Goal: Task Accomplishment & Management: Use online tool/utility

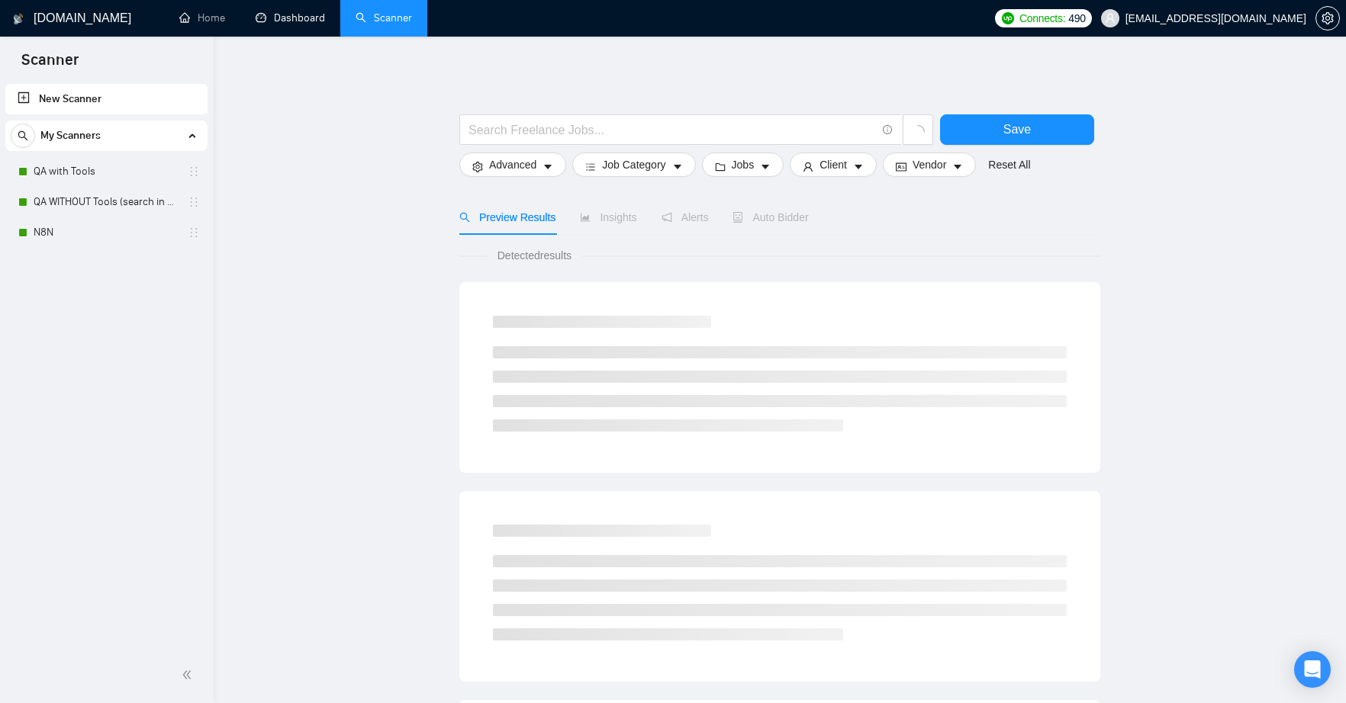
click at [304, 23] on link "Dashboard" at bounding box center [290, 17] width 69 height 13
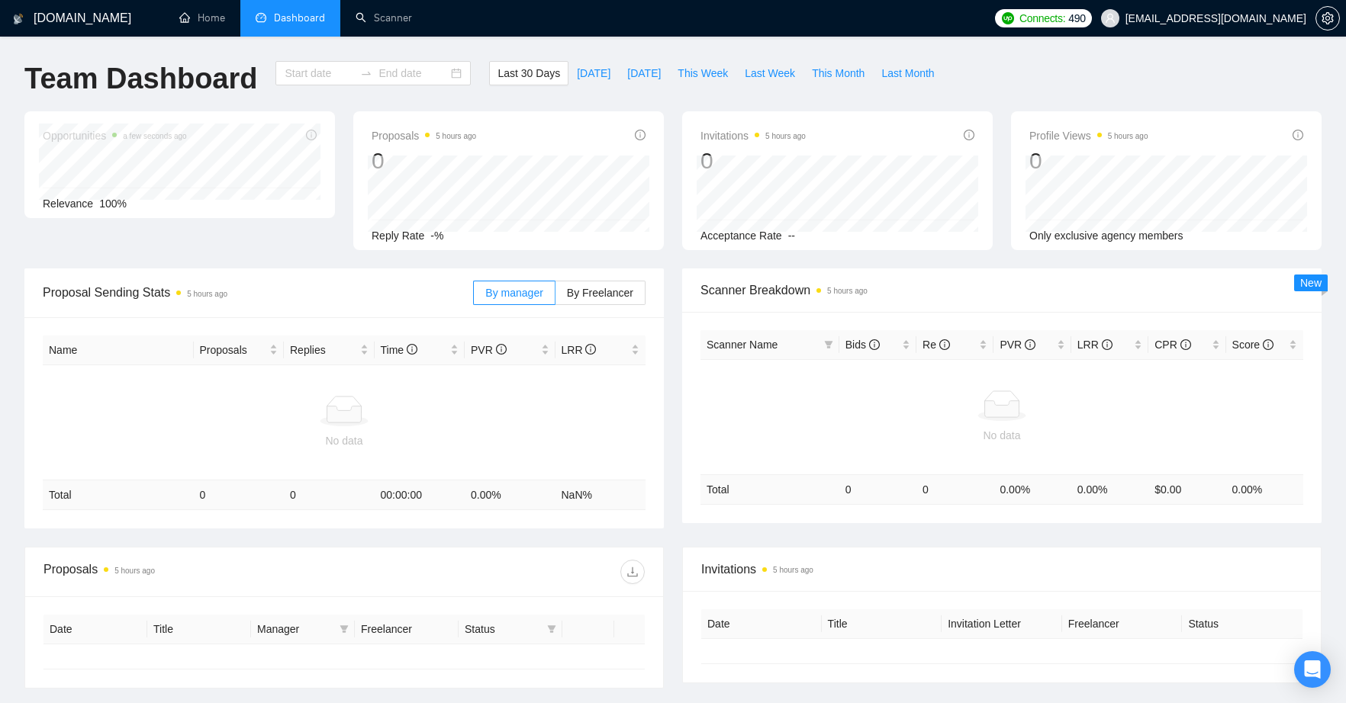
type input "[DATE]"
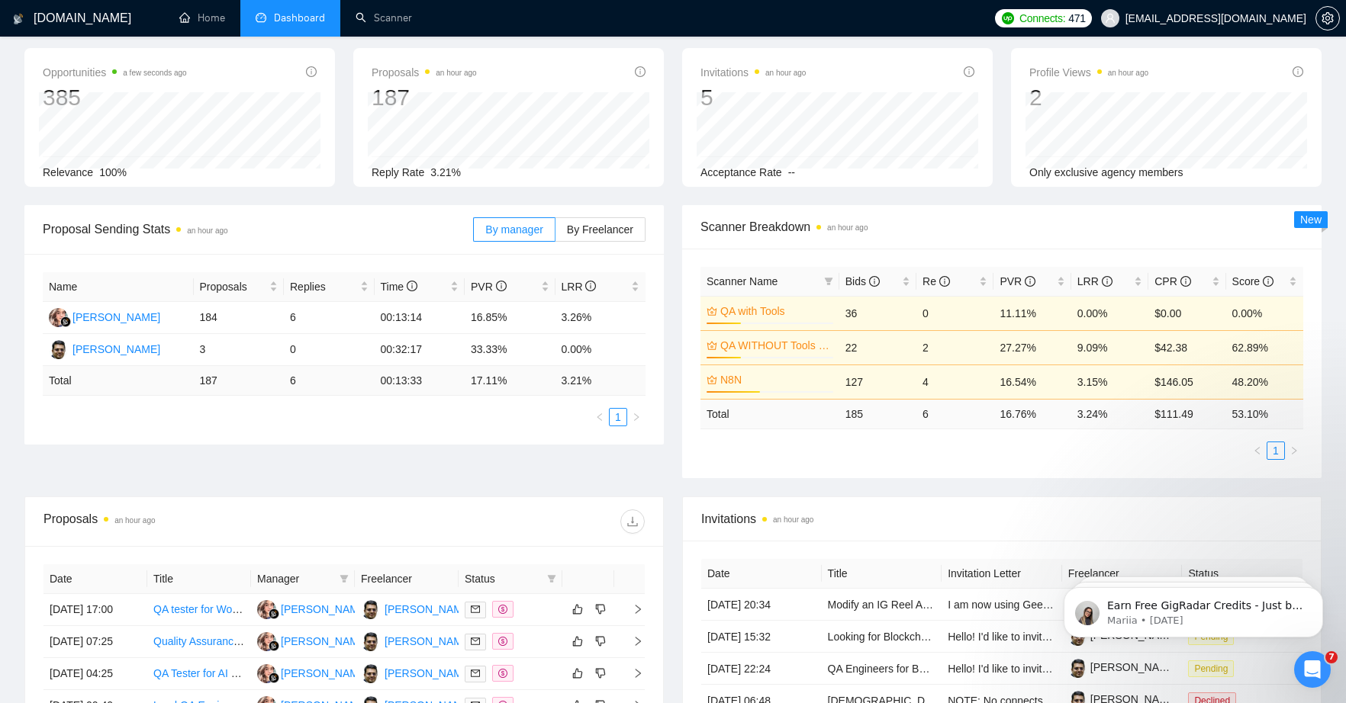
scroll to position [284, 0]
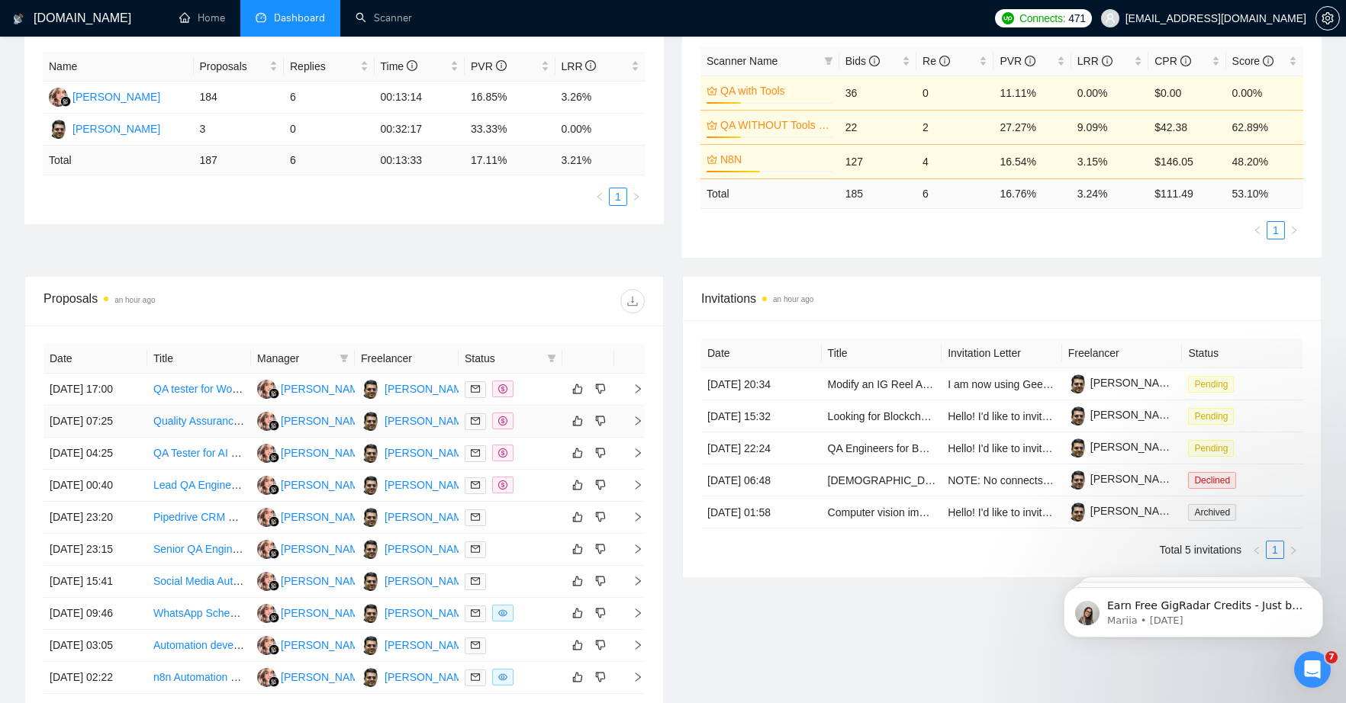
click at [195, 427] on link "Quality Assurance Specialist for SaaS Platform" at bounding box center [264, 421] width 222 height 12
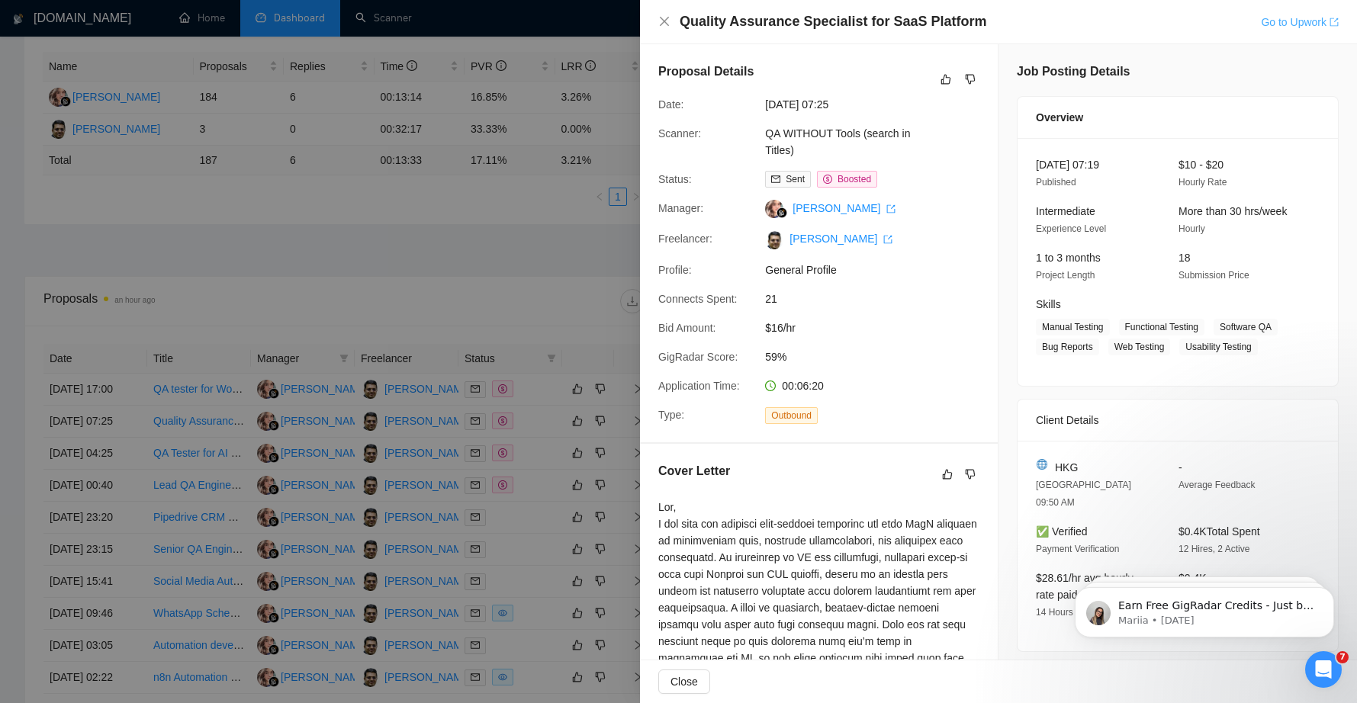
click at [1273, 21] on link "Go to Upwork" at bounding box center [1300, 22] width 78 height 12
click at [665, 19] on icon "close" at bounding box center [664, 21] width 12 height 12
